Goal: Check status: Check status

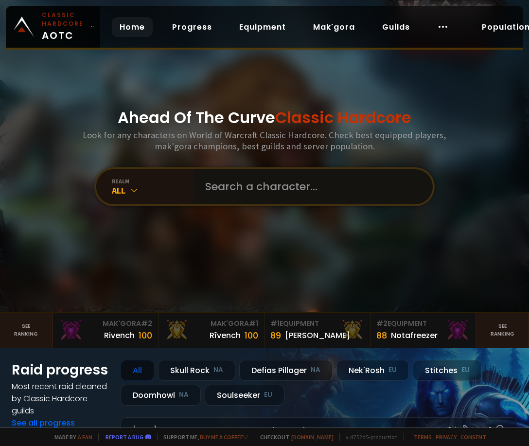
click at [220, 192] on input "text" at bounding box center [310, 186] width 222 height 35
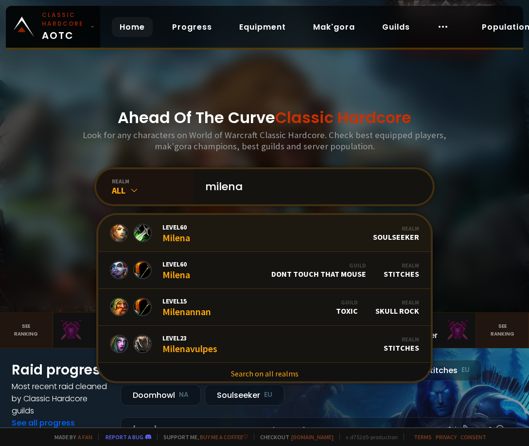
type input "milena"
click at [216, 228] on link "Level 60 Milena Realm Soulseeker" at bounding box center [264, 233] width 332 height 37
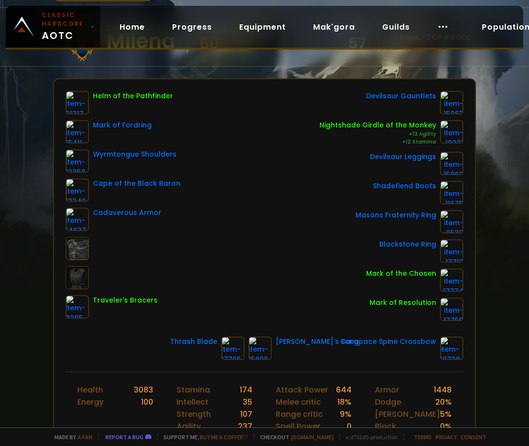
scroll to position [97, 0]
